Goal: Information Seeking & Learning: Find specific page/section

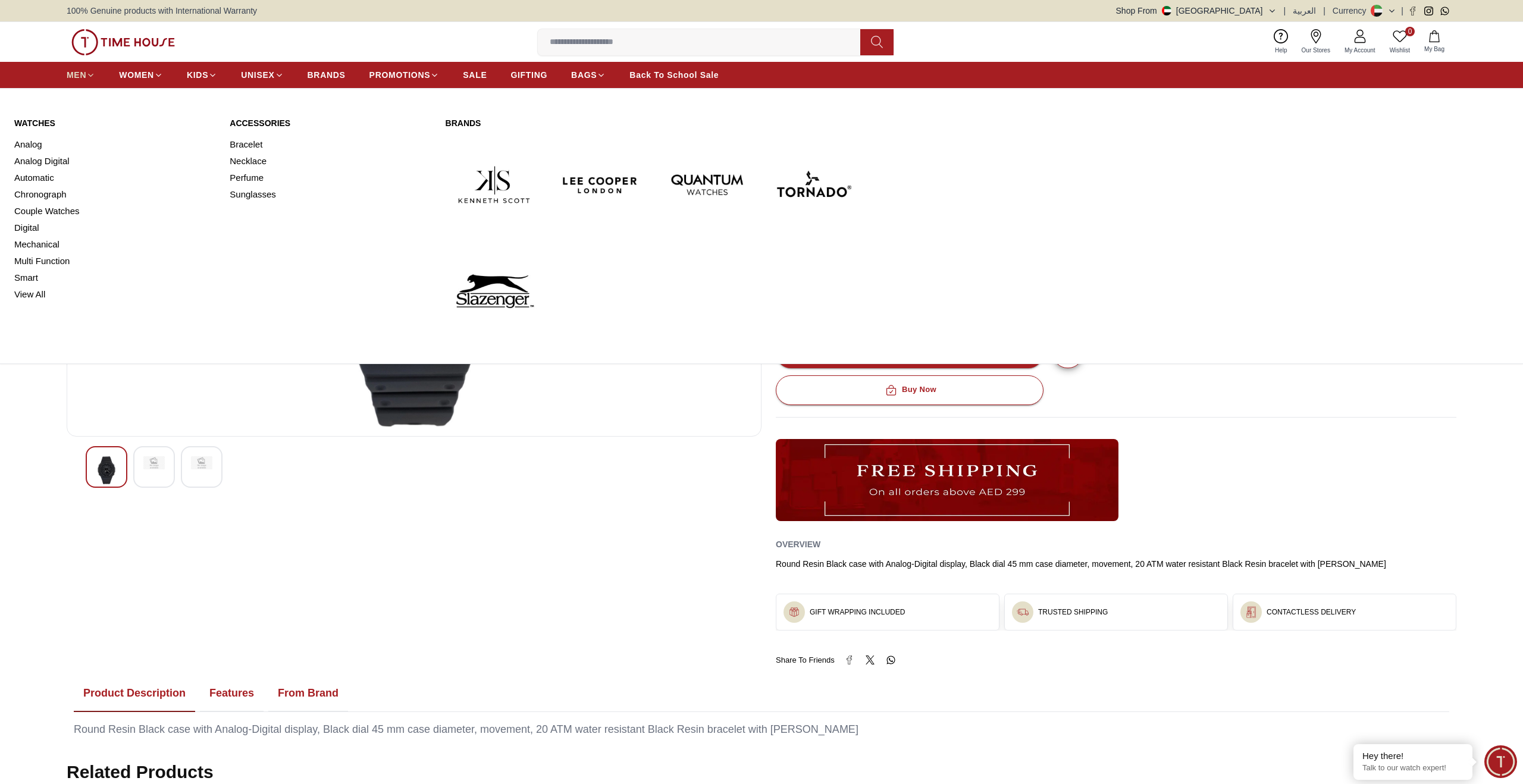
click at [89, 74] on icon at bounding box center [91, 74] width 5 height 2
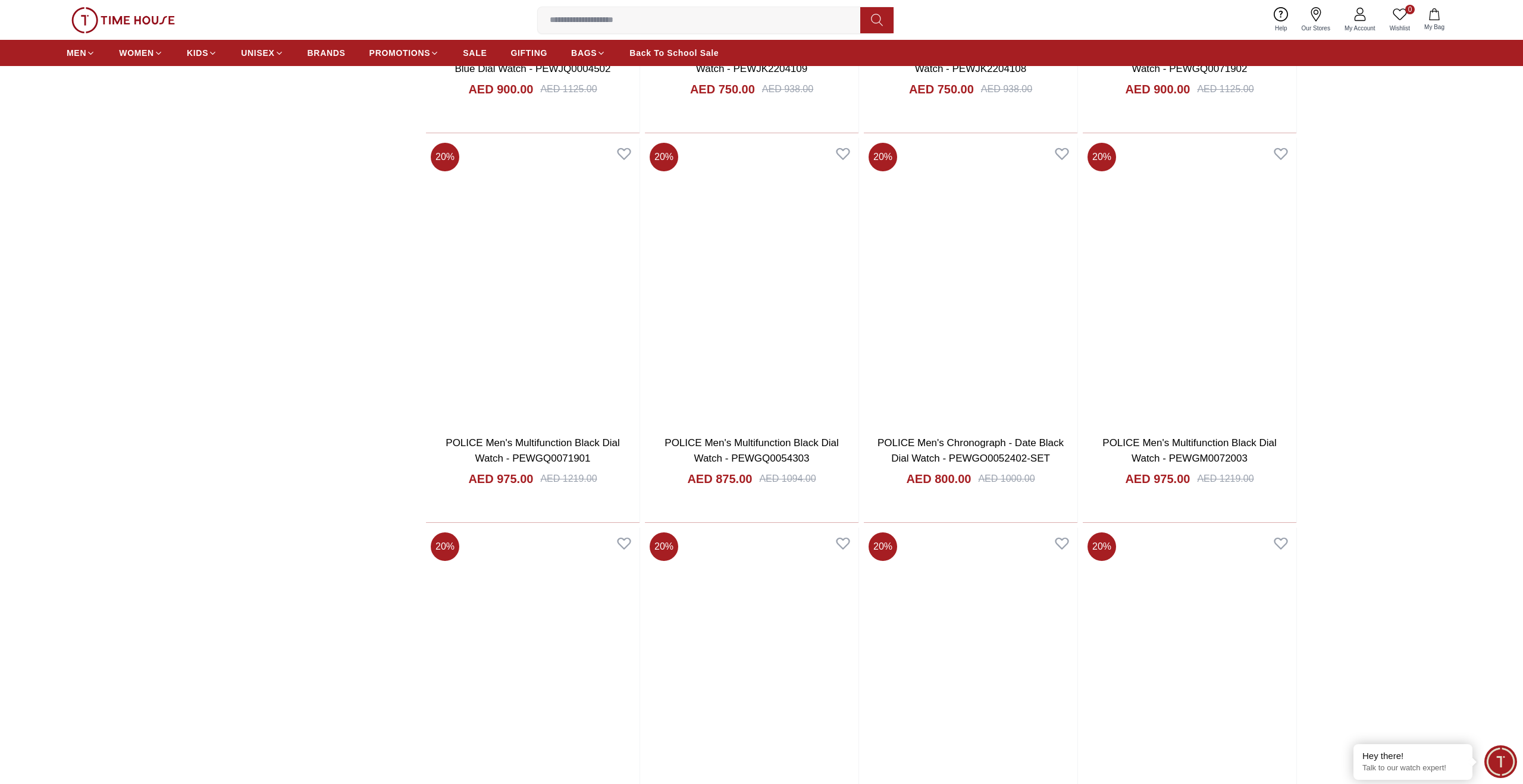
scroll to position [1210, 0]
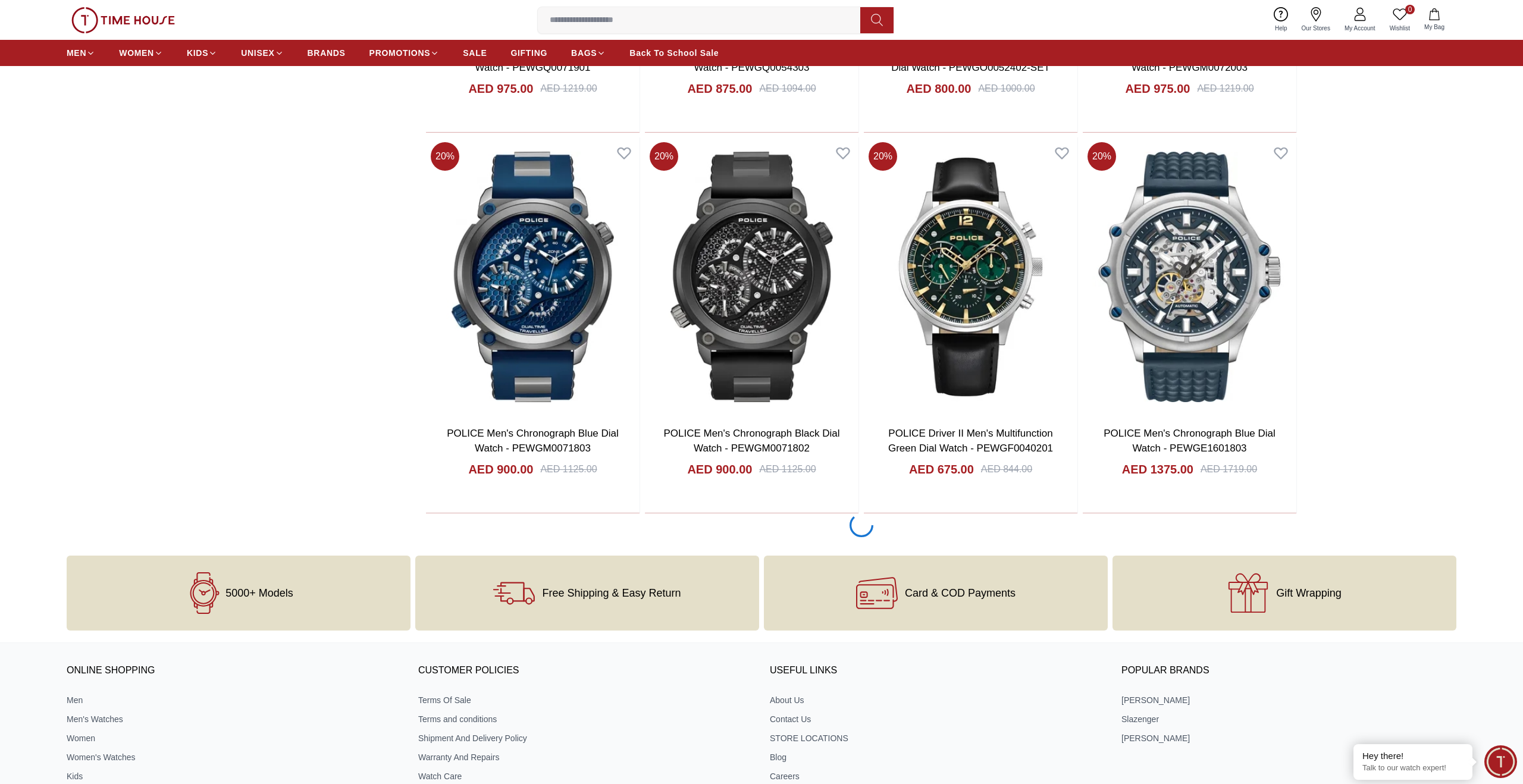
scroll to position [1561, 0]
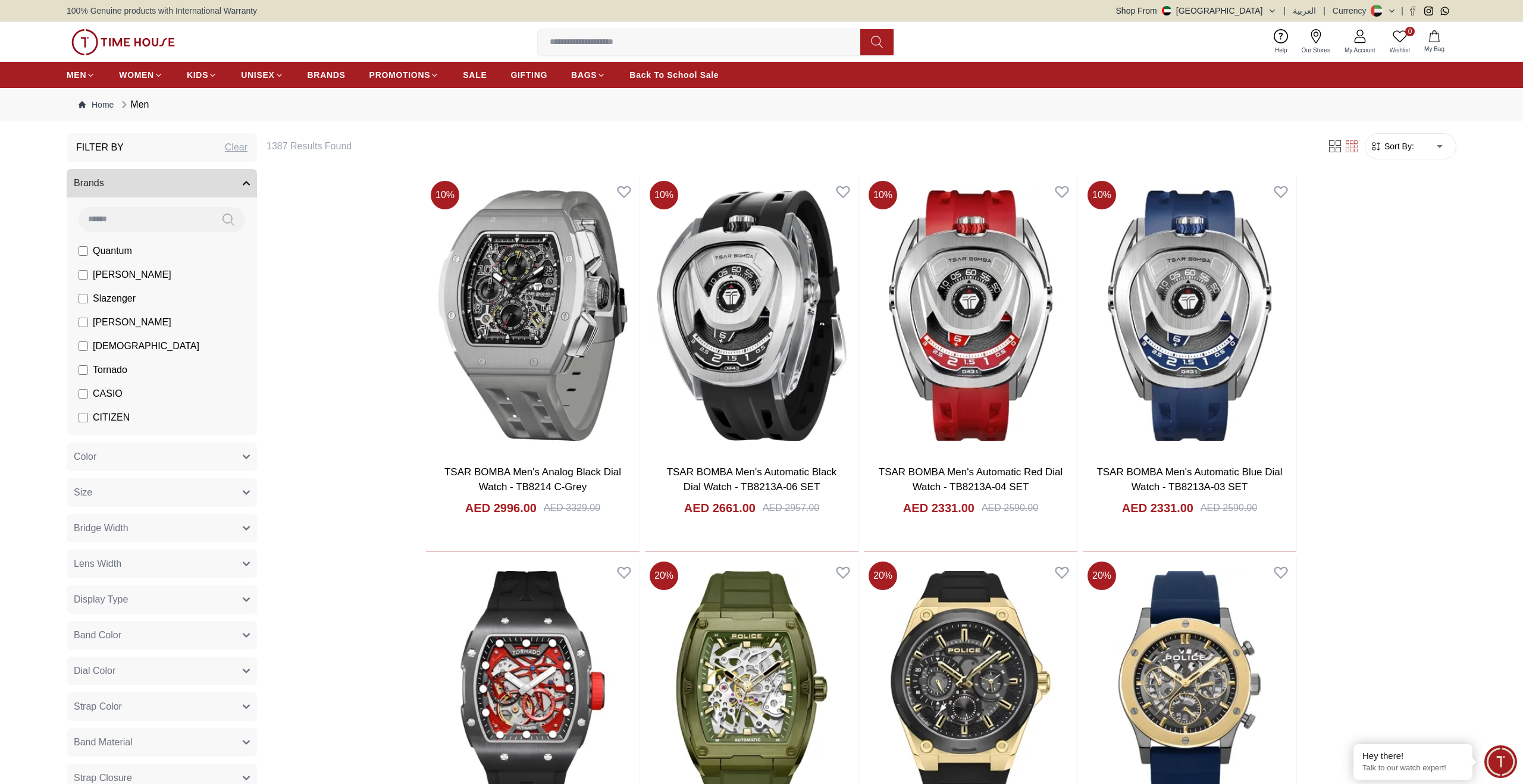
scroll to position [1561, 0]
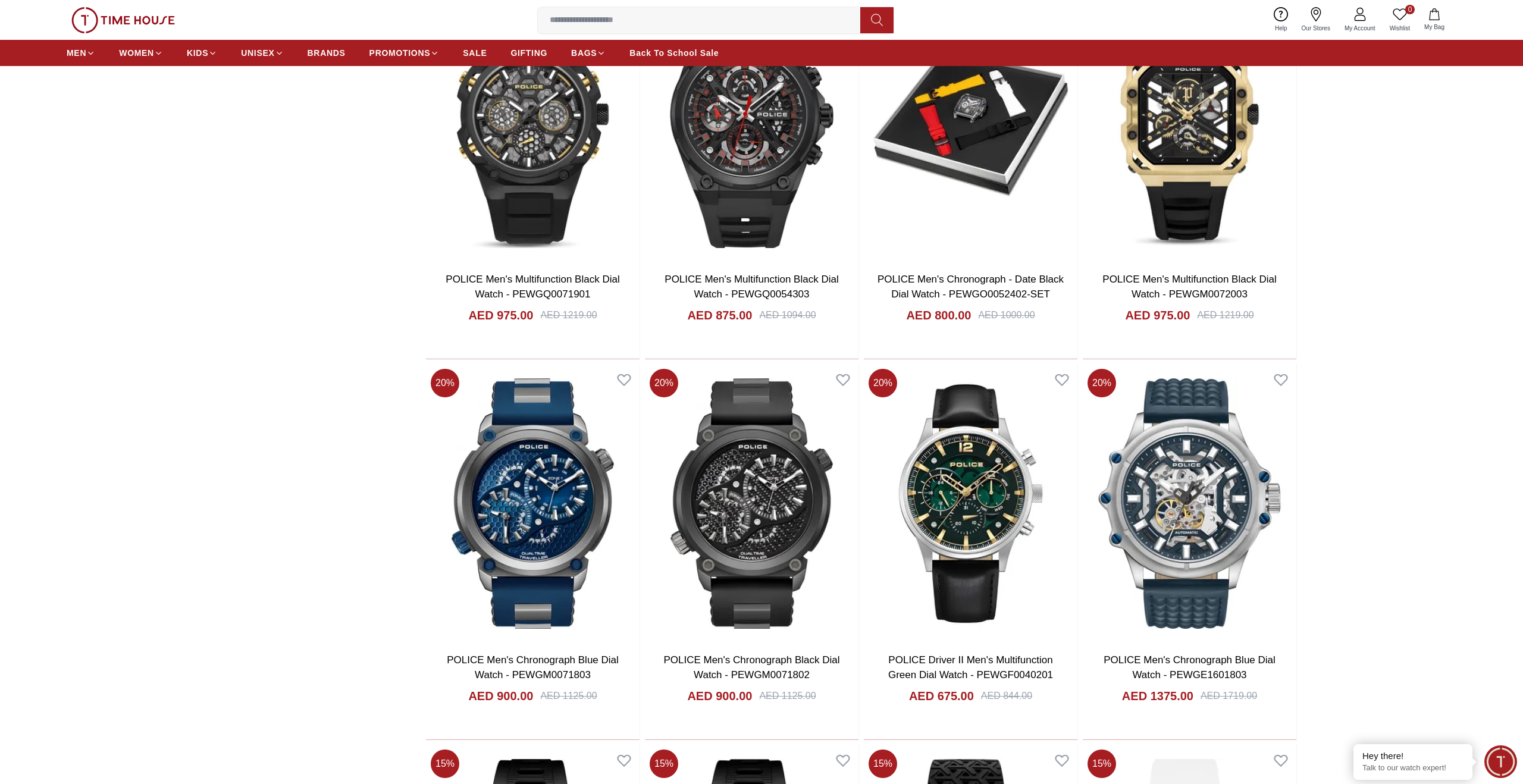
scroll to position [1290, 0]
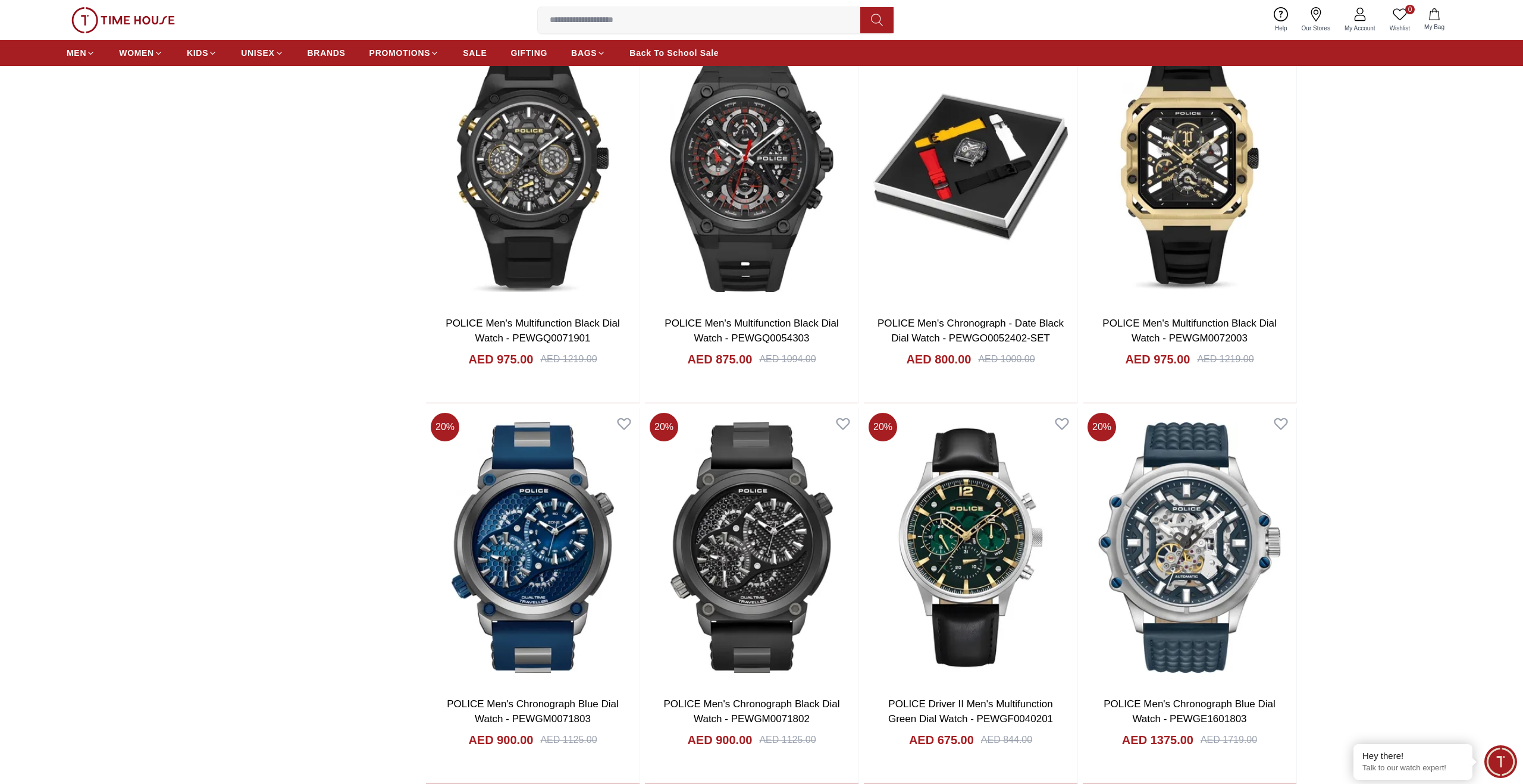
click at [634, 20] on input at bounding box center [704, 20] width 332 height 24
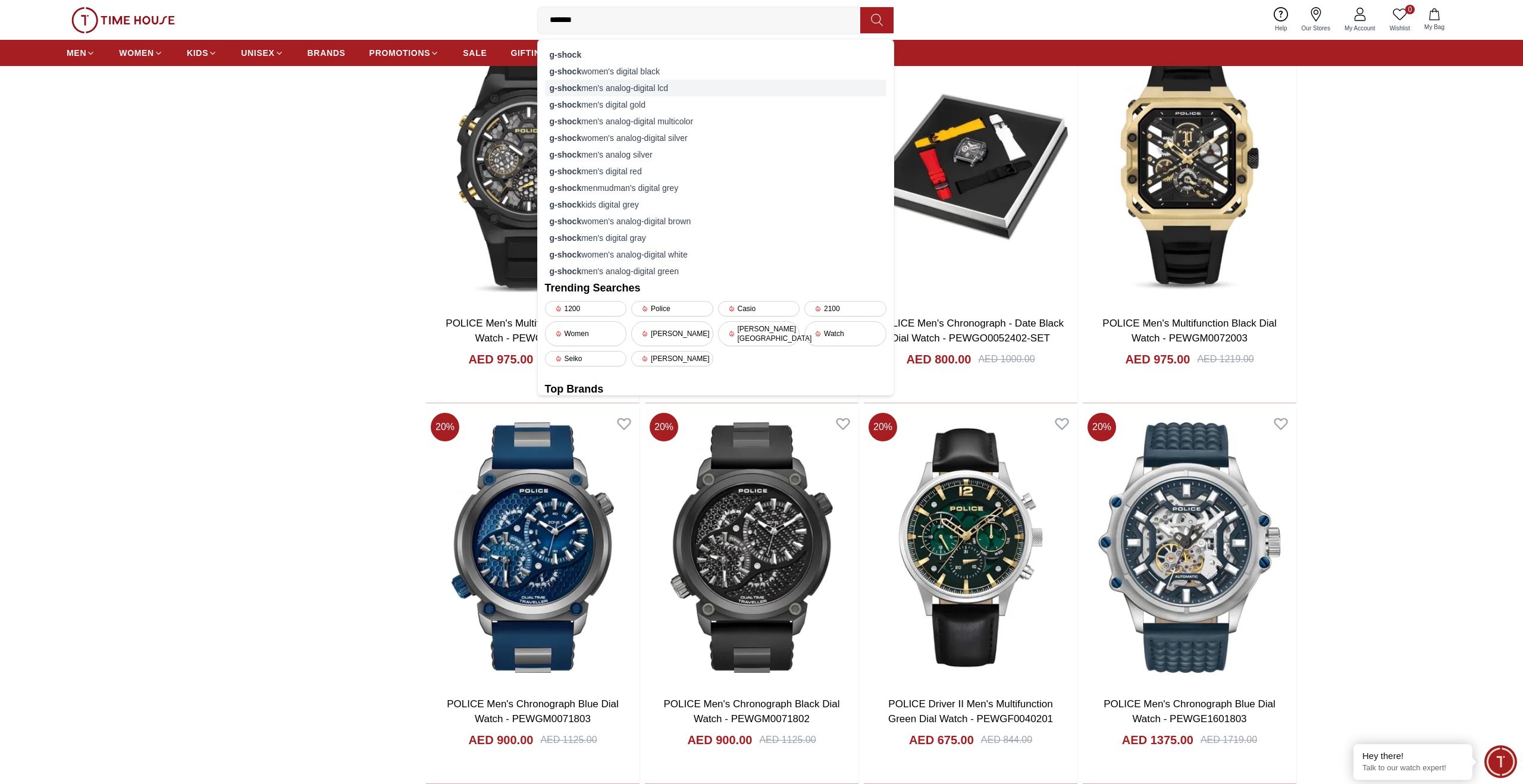
type input "*******"
click at [584, 83] on div "g-shock men's analog-digital lcd" at bounding box center [716, 88] width 341 height 16
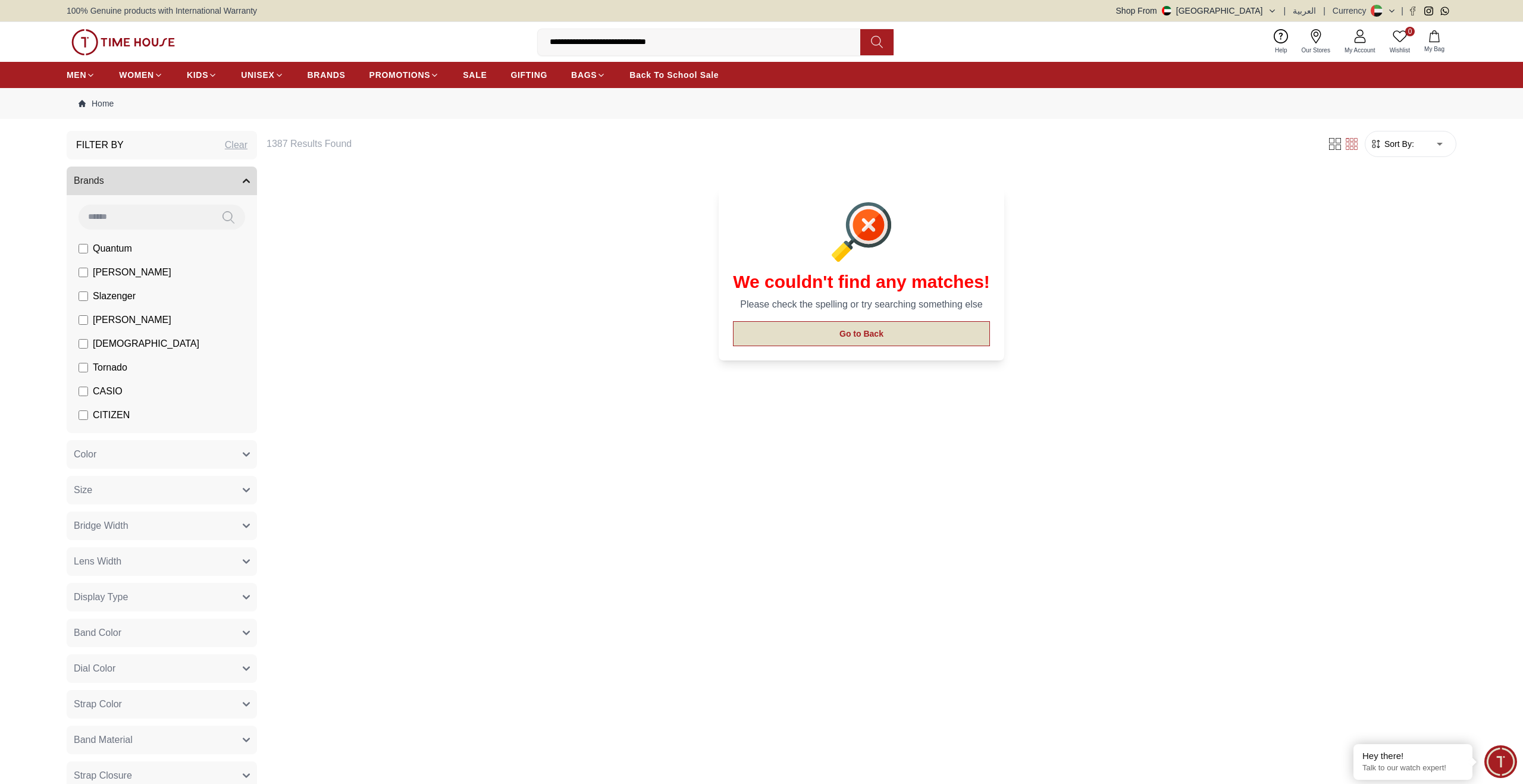
click at [882, 334] on button "Go to Back" at bounding box center [861, 334] width 257 height 25
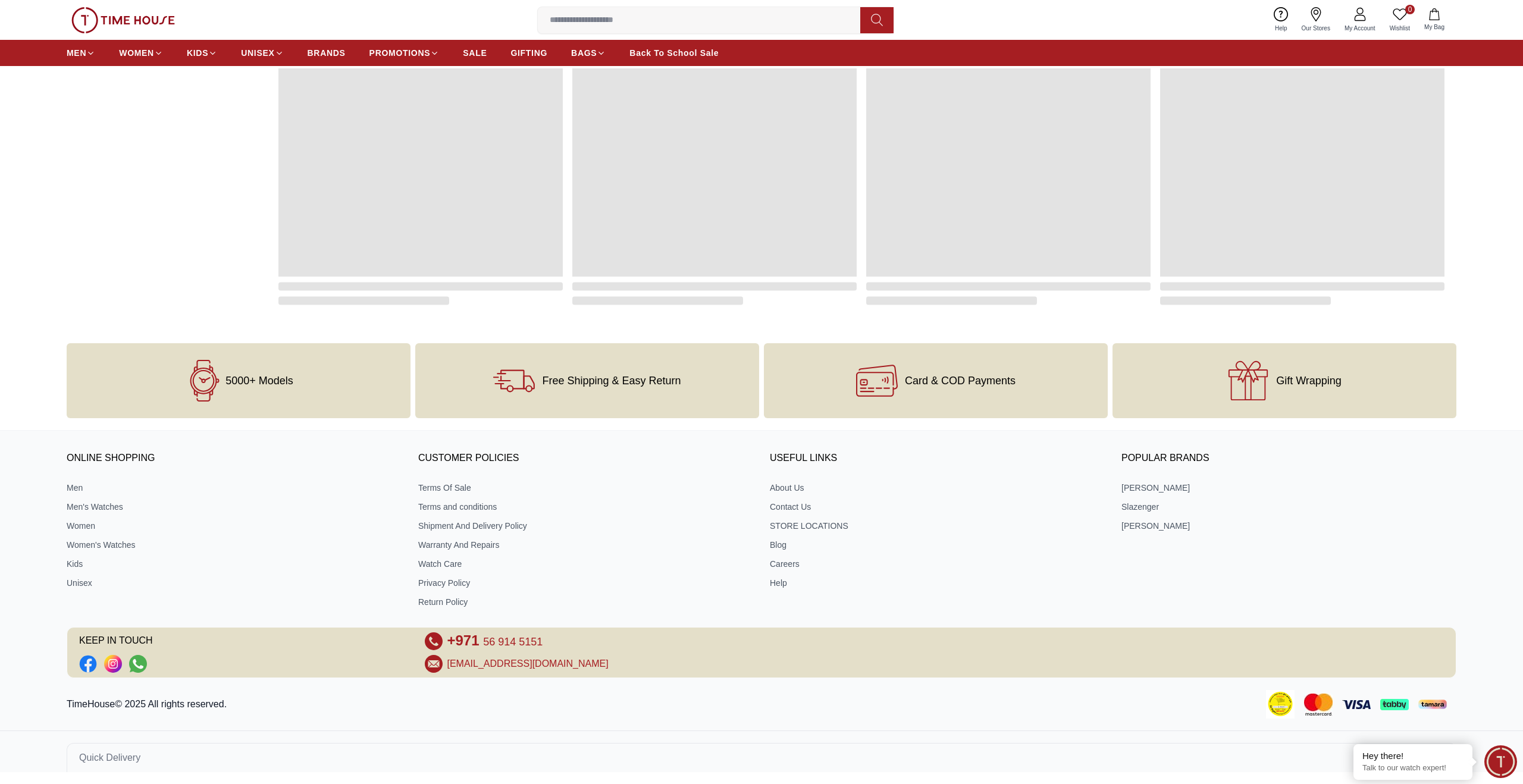
scroll to position [1229, 0]
